Goal: Task Accomplishment & Management: Use online tool/utility

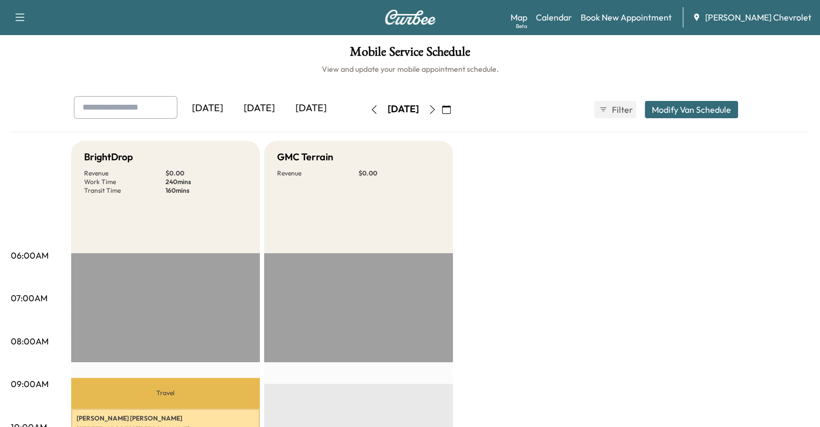
click at [451, 109] on icon "button" at bounding box center [446, 109] width 9 height 9
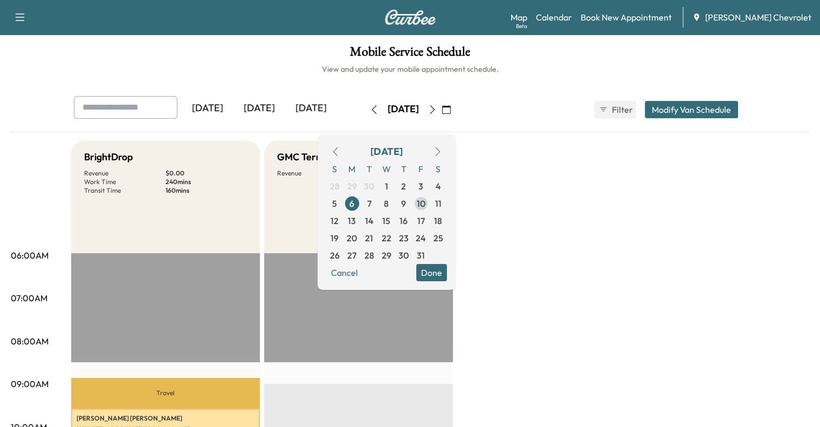
click at [425, 208] on span "10" at bounding box center [421, 203] width 9 height 13
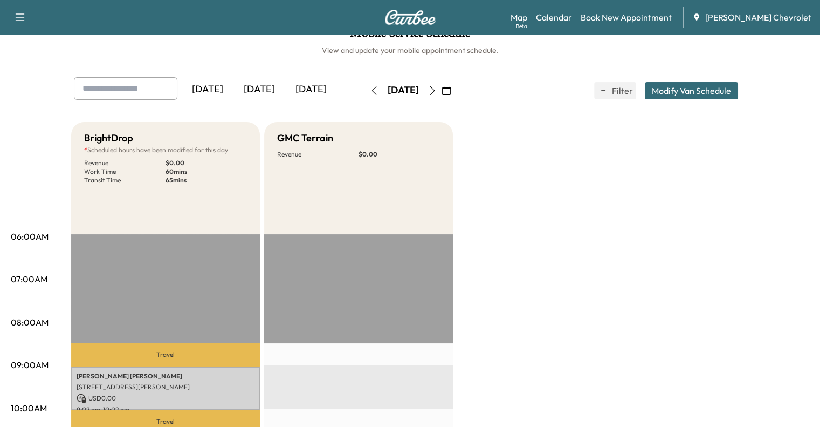
scroll to position [18, 0]
click at [365, 97] on button "button" at bounding box center [374, 91] width 18 height 17
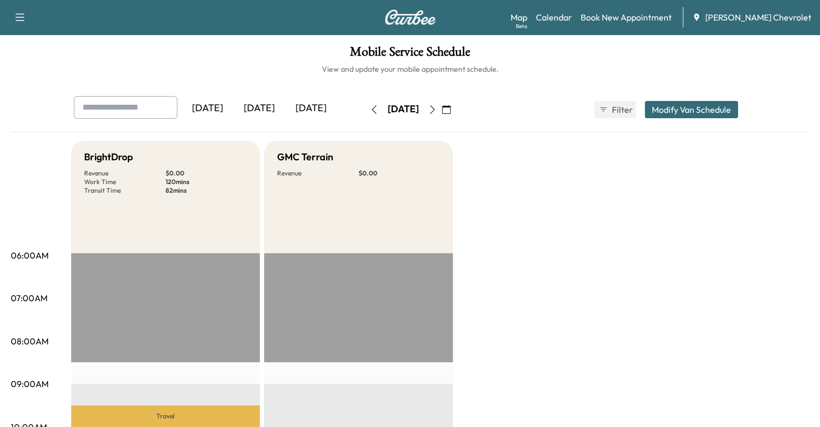
click at [365, 103] on button "button" at bounding box center [374, 109] width 18 height 17
click at [365, 109] on button "button" at bounding box center [374, 109] width 18 height 17
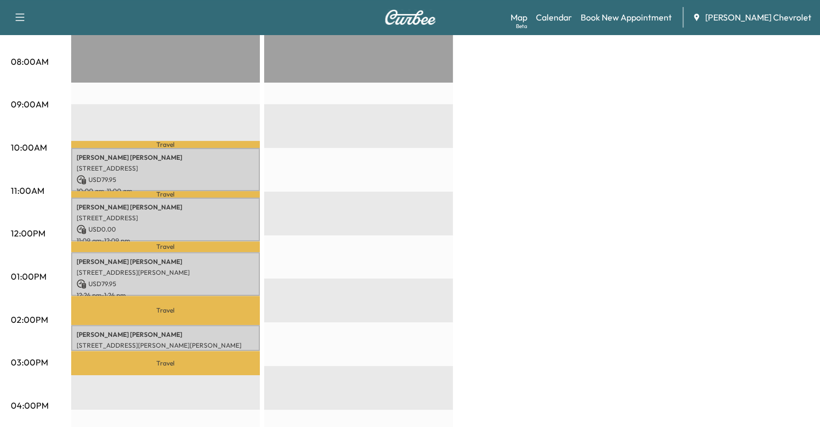
scroll to position [280, 0]
